Goal: Information Seeking & Learning: Get advice/opinions

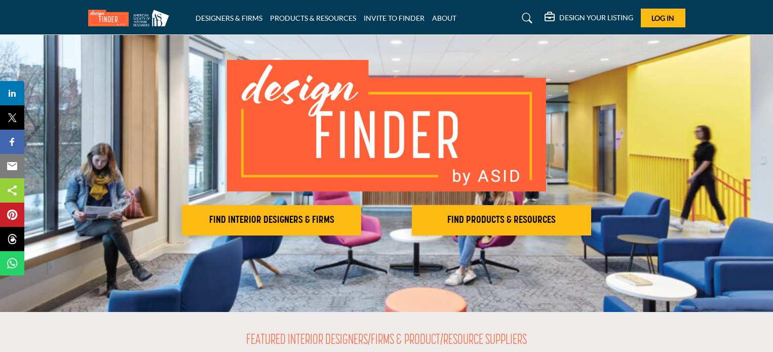
scroll to position [152, 0]
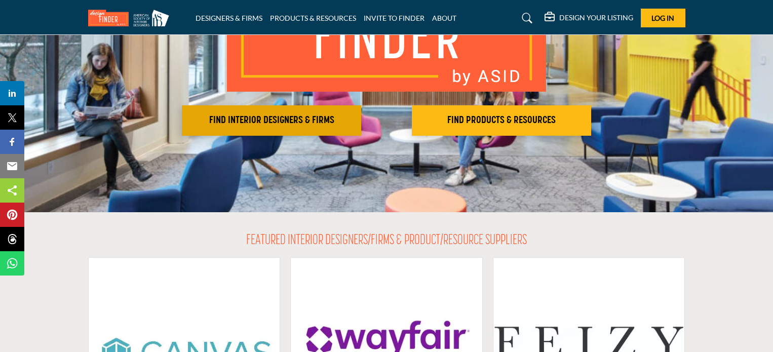
click at [319, 120] on h2 "FIND INTERIOR DESIGNERS & FIRMS" at bounding box center [271, 120] width 173 height 12
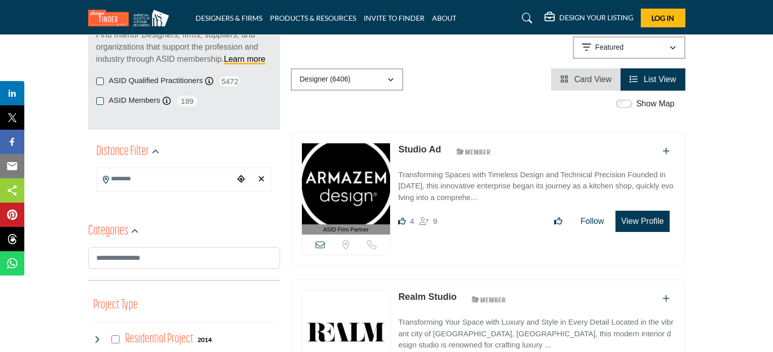
scroll to position [101, 0]
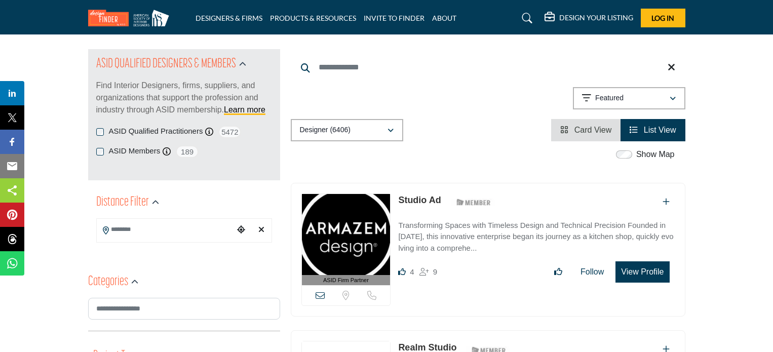
click at [150, 236] on input "Search Location" at bounding box center [165, 230] width 137 height 20
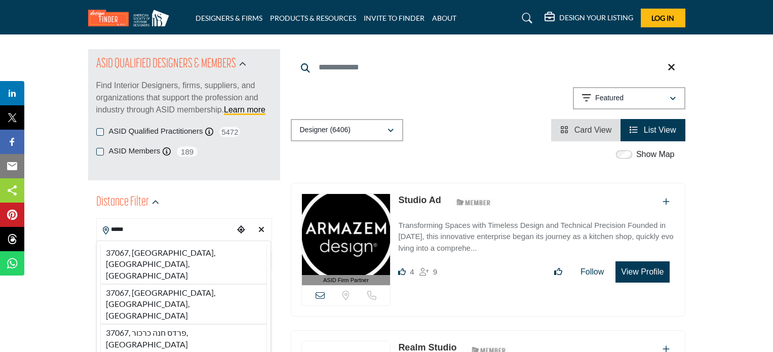
click at [154, 252] on li "37067, Franklin, TN, USA" at bounding box center [183, 265] width 167 height 40
type input "**********"
type input "***"
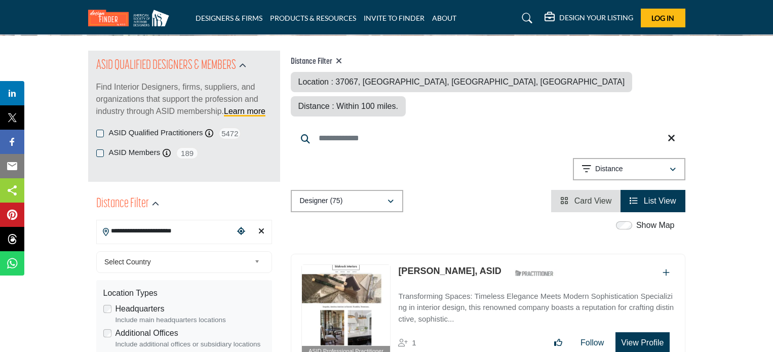
scroll to position [101, 0]
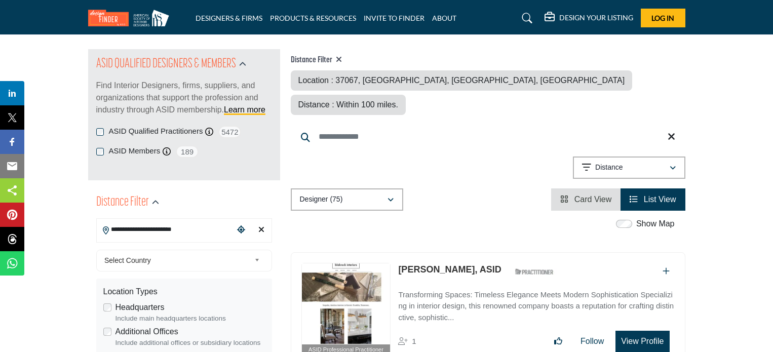
click at [144, 256] on span "Select Country" at bounding box center [177, 260] width 146 height 12
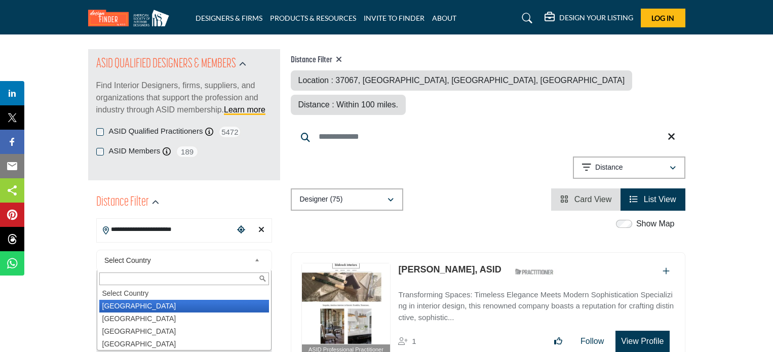
click at [132, 309] on li "United States" at bounding box center [184, 306] width 170 height 13
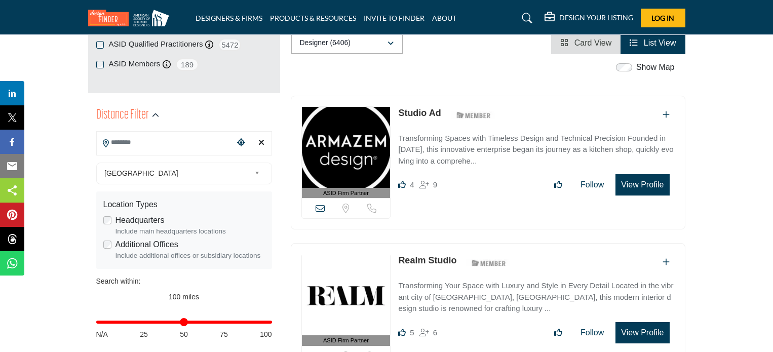
scroll to position [203, 0]
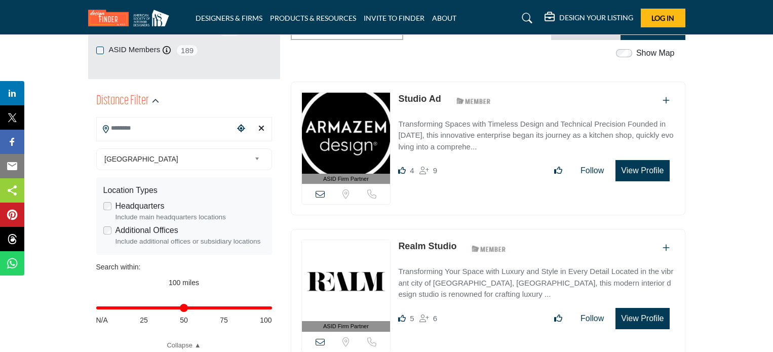
click at [206, 126] on input "Search Location" at bounding box center [165, 129] width 137 height 20
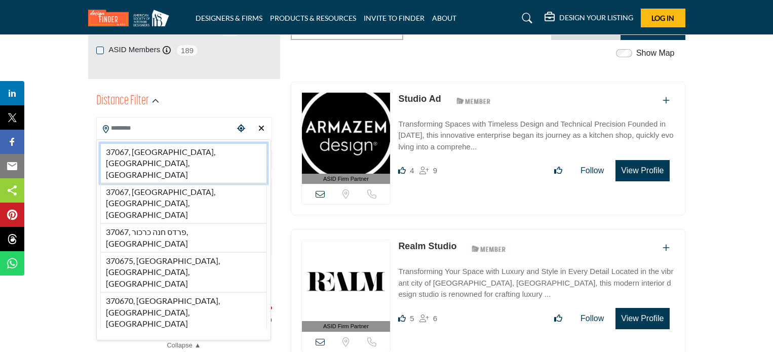
click at [173, 153] on li "37067, [GEOGRAPHIC_DATA], [GEOGRAPHIC_DATA], [GEOGRAPHIC_DATA]" at bounding box center [183, 163] width 167 height 40
type input "**********"
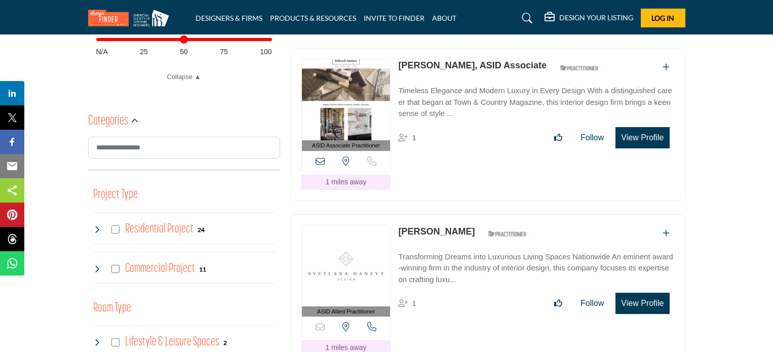
scroll to position [506, 0]
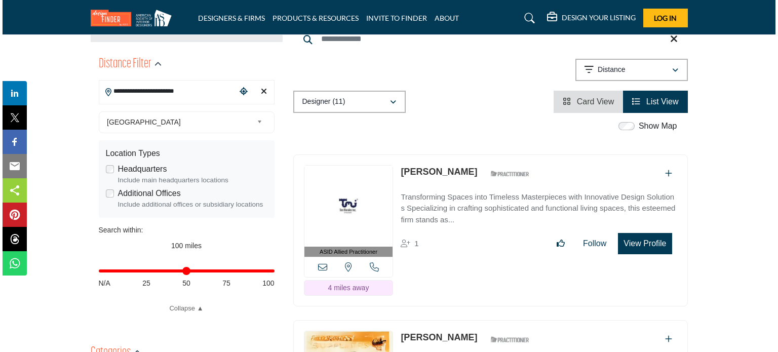
scroll to position [253, 0]
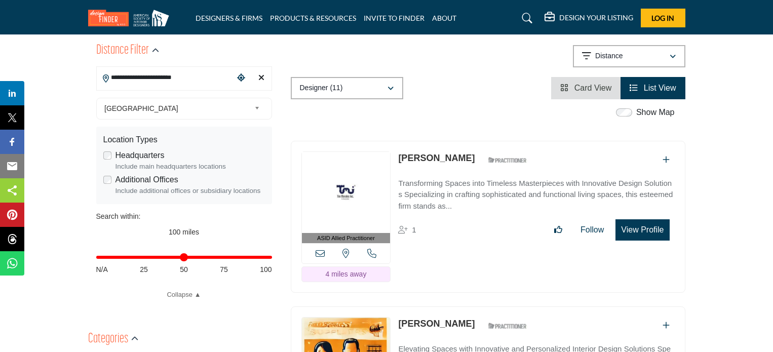
click at [626, 219] on button "View Profile" at bounding box center [642, 229] width 54 height 21
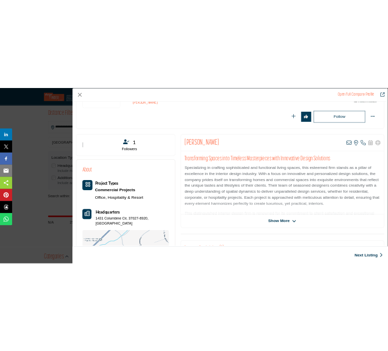
scroll to position [152, 0]
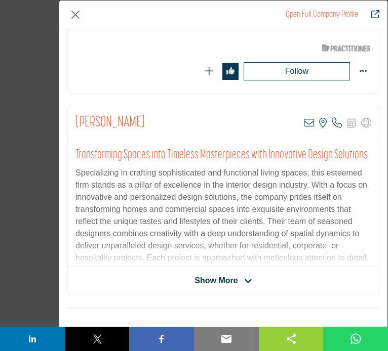
click at [232, 276] on span "Show More" at bounding box center [215, 281] width 43 height 12
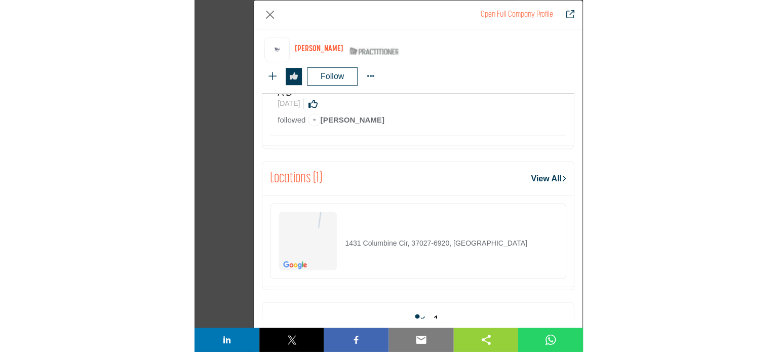
scroll to position [773, 0]
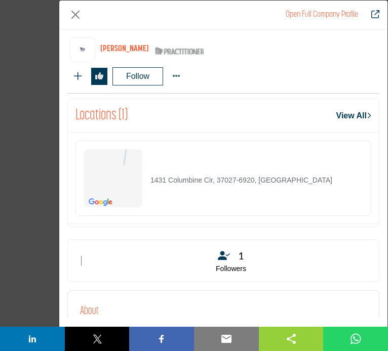
click at [154, 178] on p "1431 Columbine Cir, 37027-6920, [GEOGRAPHIC_DATA]" at bounding box center [241, 180] width 182 height 11
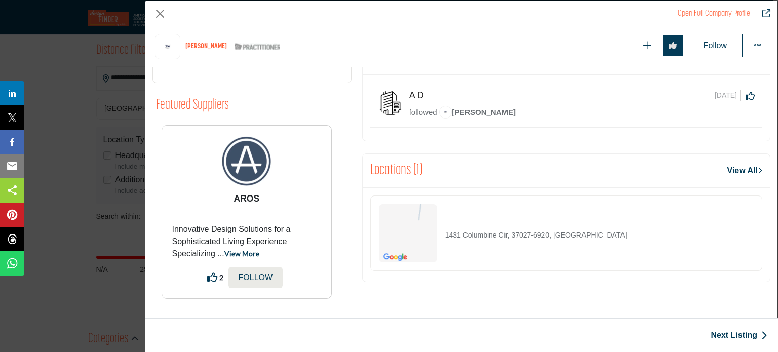
scroll to position [530, 0]
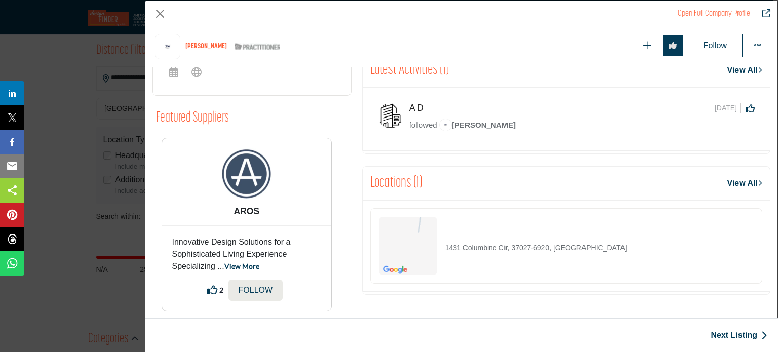
click at [534, 250] on p "1431 Columbine Cir, 37027-6920, [GEOGRAPHIC_DATA]" at bounding box center [536, 248] width 182 height 11
click at [410, 253] on img "Company Data Modal" at bounding box center [408, 246] width 58 height 58
drag, startPoint x: 445, startPoint y: 246, endPoint x: 492, endPoint y: 250, distance: 46.7
click at [492, 250] on p "1431 Columbine Cir, 37027-6920, [GEOGRAPHIC_DATA]" at bounding box center [536, 248] width 182 height 11
click at [442, 244] on div "1431 Columbine Cir, 37027-6920, [GEOGRAPHIC_DATA]" at bounding box center [503, 246] width 248 height 58
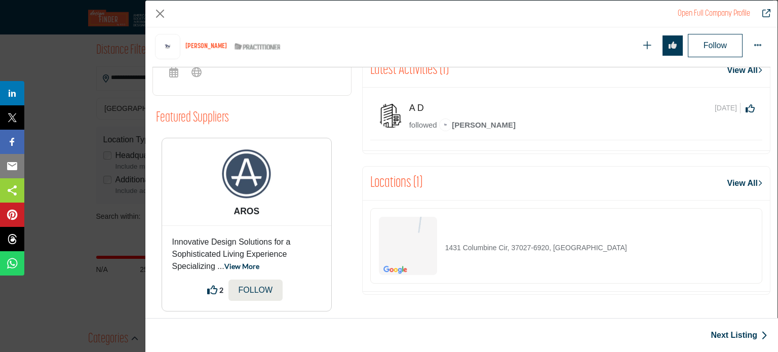
click at [727, 184] on link "View All" at bounding box center [744, 183] width 35 height 12
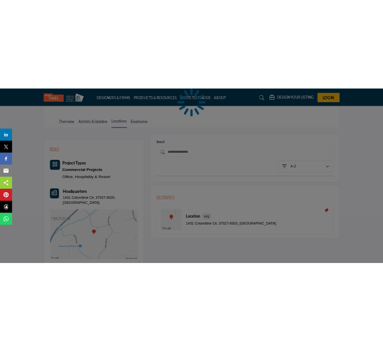
scroll to position [203, 0]
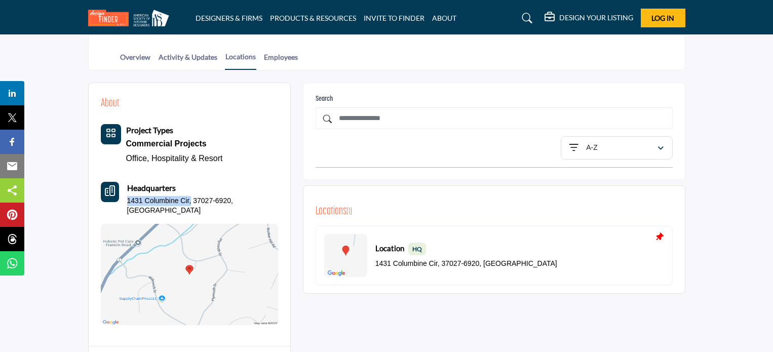
drag, startPoint x: 129, startPoint y: 199, endPoint x: 192, endPoint y: 201, distance: 63.3
click at [192, 201] on p "1431 Columbine Cir, 37027-6920, [GEOGRAPHIC_DATA]" at bounding box center [202, 206] width 151 height 20
click at [198, 209] on div "Project Types Commercial Projects Office, Hospitality & Resort" at bounding box center [189, 224] width 177 height 201
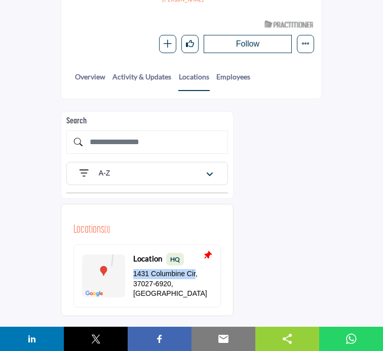
drag, startPoint x: 135, startPoint y: 275, endPoint x: 194, endPoint y: 279, distance: 59.9
click at [194, 279] on p "1431 Columbine Cir, 37027-6920, USA" at bounding box center [172, 284] width 79 height 30
copy p "1431 Columbine Cir"
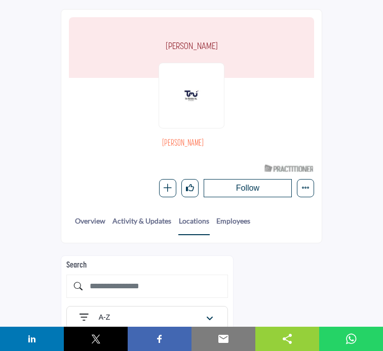
scroll to position [51, 0]
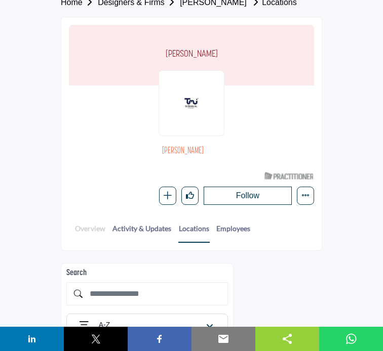
click at [86, 232] on link "Overview" at bounding box center [89, 232] width 31 height 19
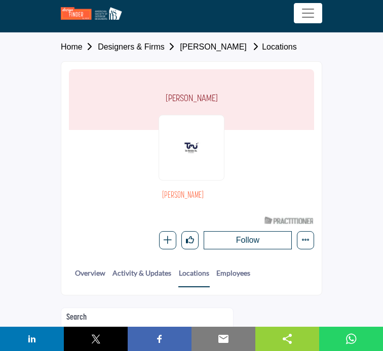
scroll to position [0, 0]
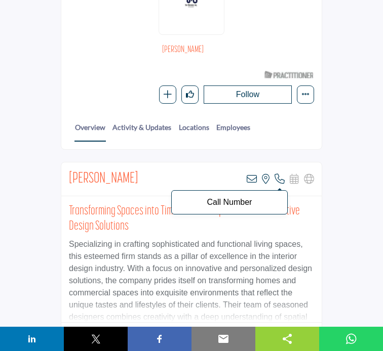
click at [278, 181] on icon at bounding box center [280, 179] width 10 height 10
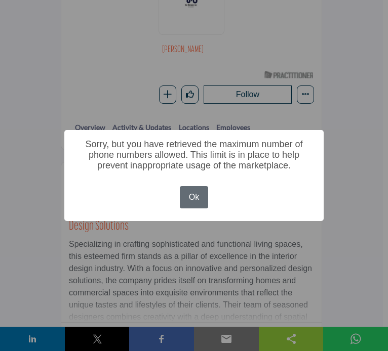
click at [197, 198] on button "Ok" at bounding box center [194, 197] width 28 height 22
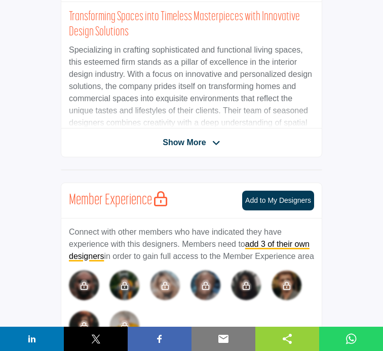
scroll to position [355, 0]
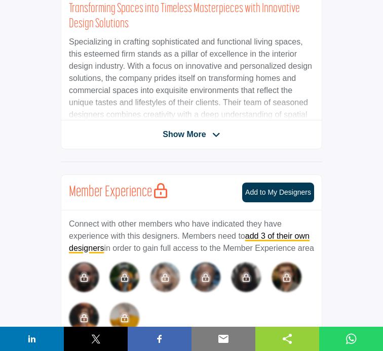
click at [186, 139] on span "Show More" at bounding box center [184, 135] width 43 height 12
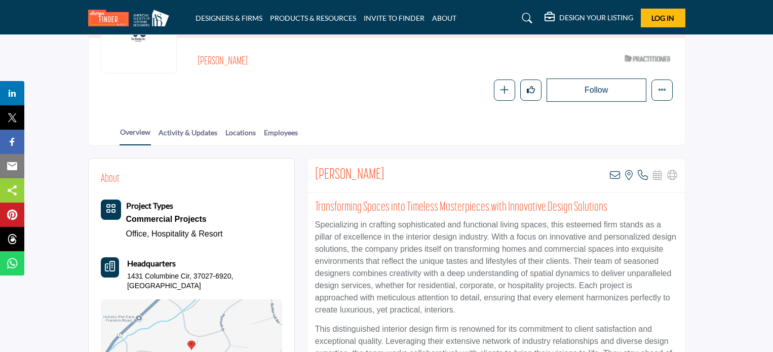
scroll to position [126, 0]
click at [183, 134] on link "Activity & Updates" at bounding box center [188, 137] width 60 height 18
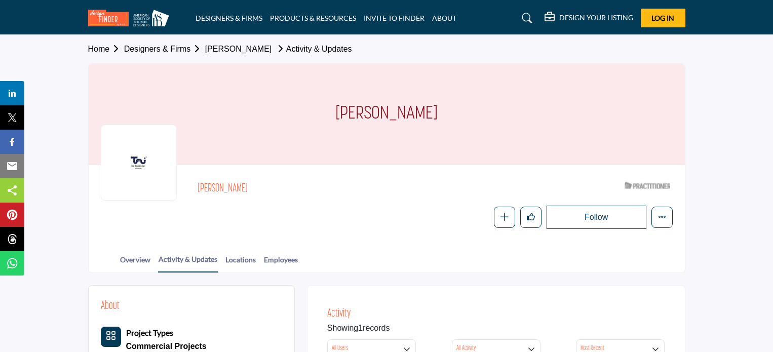
click at [100, 51] on link "Home" at bounding box center [106, 49] width 36 height 9
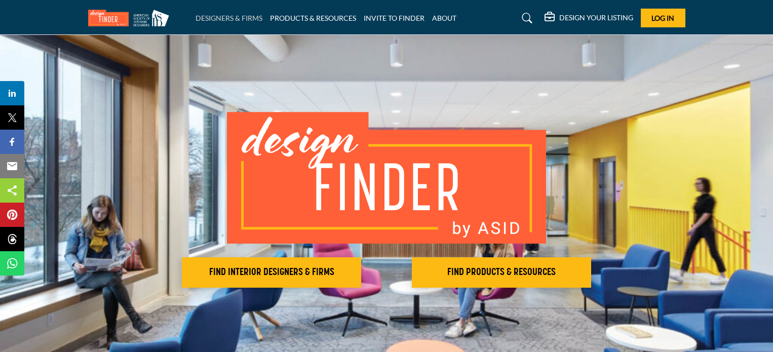
click at [229, 21] on link "DESIGNERS & FIRMS" at bounding box center [228, 18] width 67 height 9
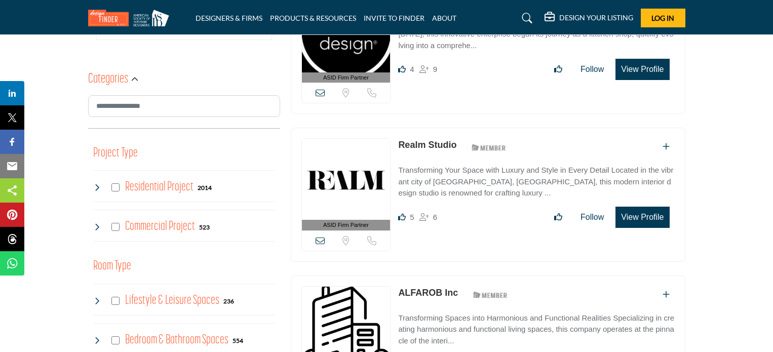
scroll to position [253, 0]
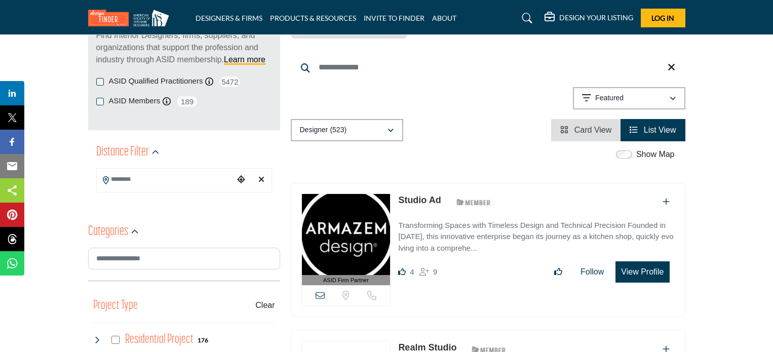
scroll to position [152, 0]
click at [144, 178] on input "Search Location" at bounding box center [165, 179] width 137 height 20
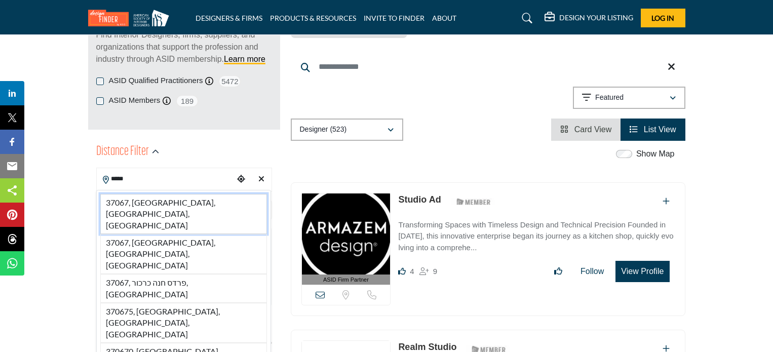
click at [143, 207] on li "37067, [GEOGRAPHIC_DATA], [GEOGRAPHIC_DATA], [GEOGRAPHIC_DATA]" at bounding box center [183, 214] width 167 height 40
type input "**********"
type input "***"
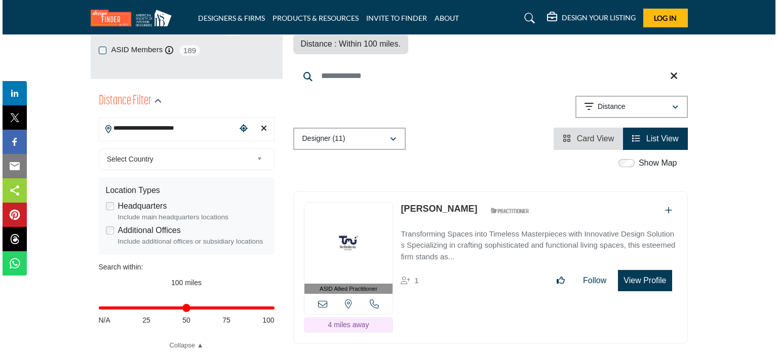
scroll to position [253, 0]
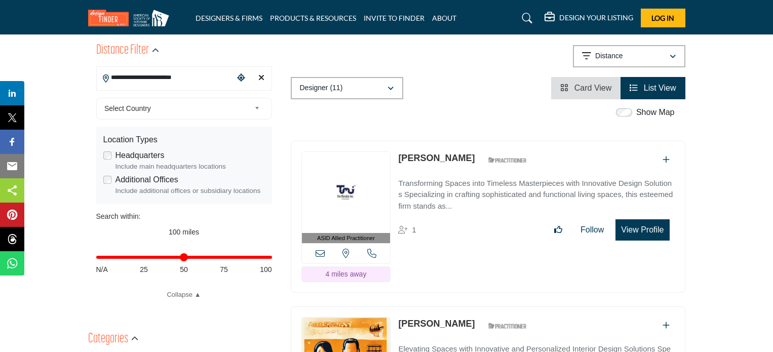
click at [629, 219] on button "View Profile" at bounding box center [642, 229] width 54 height 21
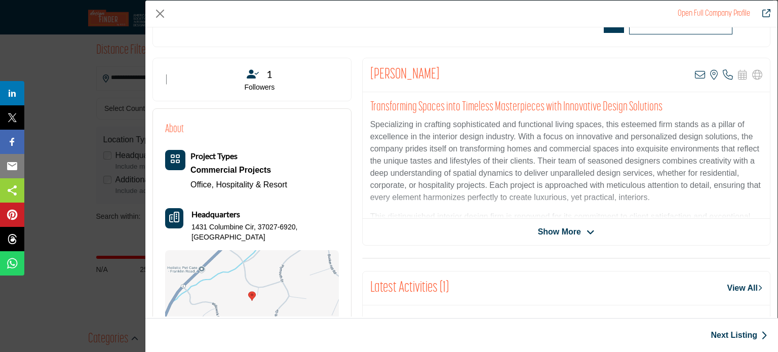
scroll to position [101, 0]
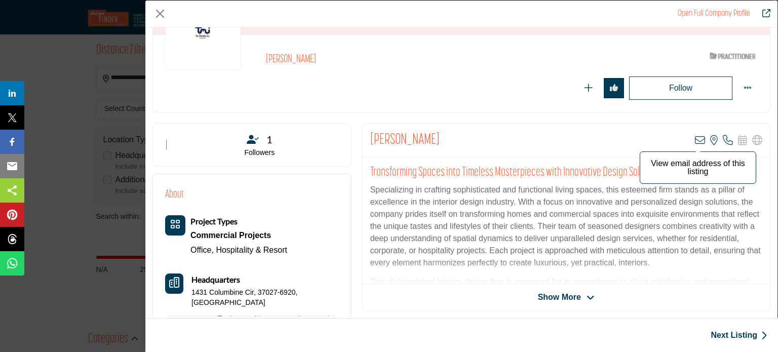
click at [697, 141] on icon "Company Data Modal" at bounding box center [700, 140] width 10 height 10
